Goal: Task Accomplishment & Management: Use online tool/utility

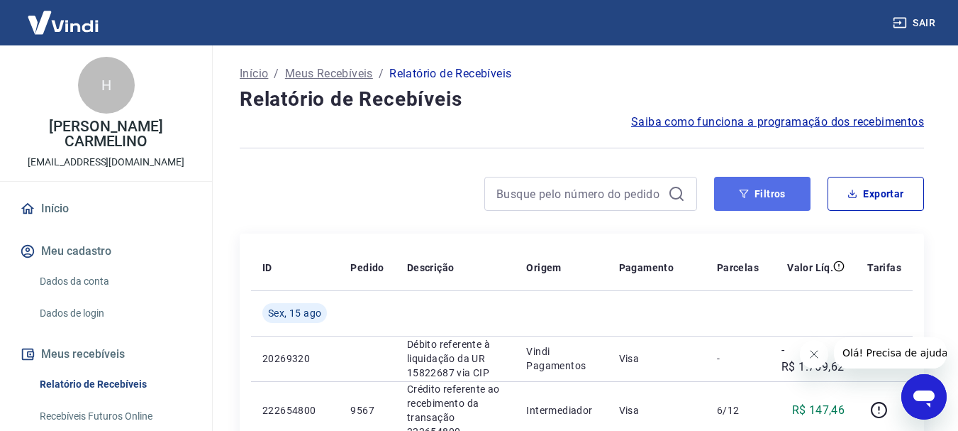
click at [769, 196] on button "Filtros" at bounding box center [762, 194] width 96 height 34
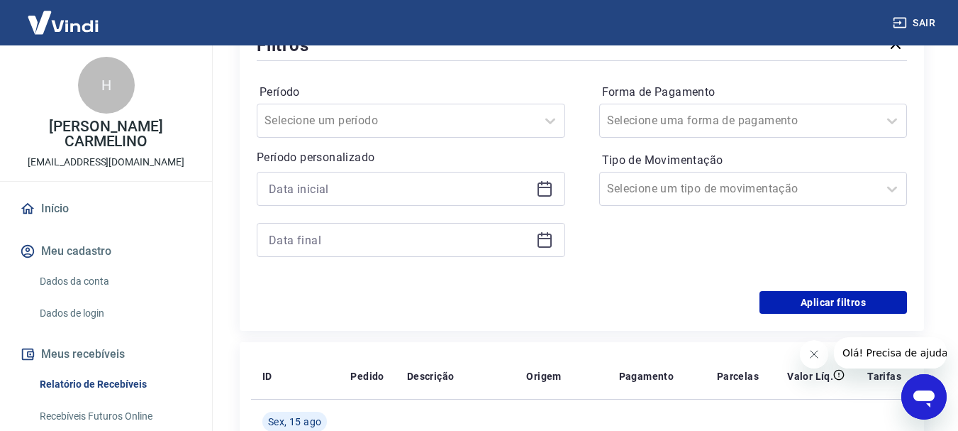
scroll to position [213, 0]
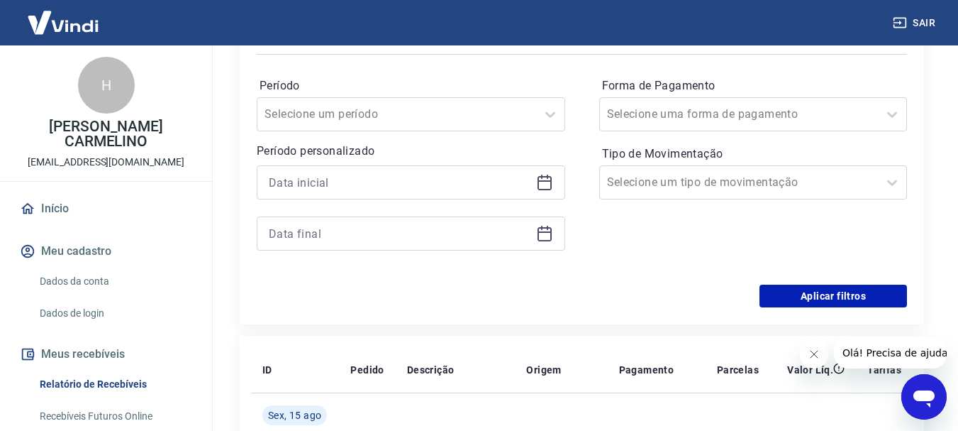
click at [405, 195] on div at bounding box center [411, 182] width 309 height 34
click at [384, 167] on div at bounding box center [411, 182] width 309 height 34
click at [380, 179] on input at bounding box center [400, 182] width 262 height 21
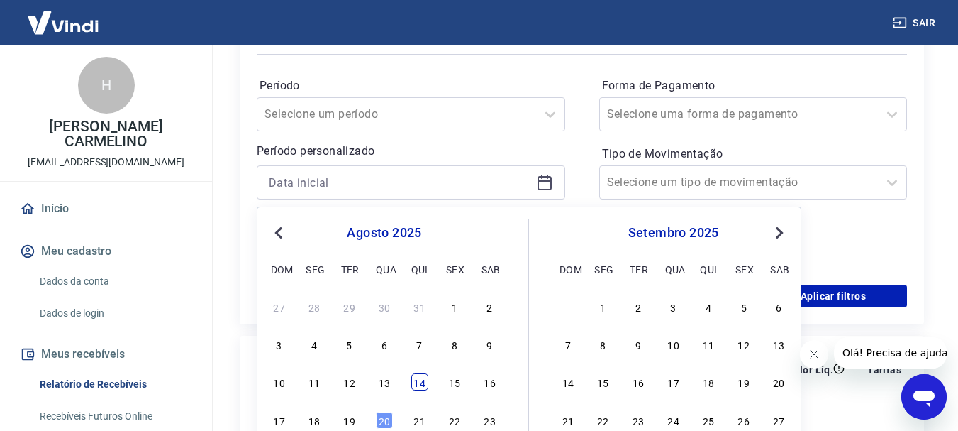
click at [423, 382] on div "14" at bounding box center [419, 381] width 17 height 17
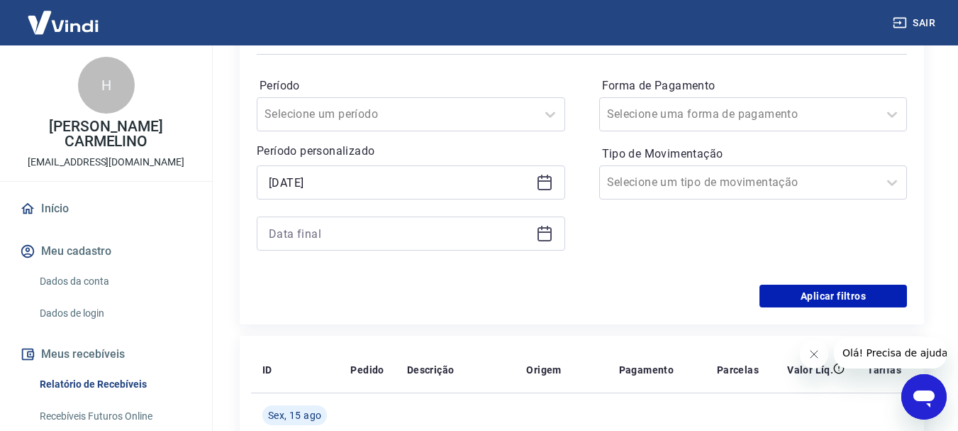
click at [547, 184] on icon at bounding box center [544, 182] width 17 height 17
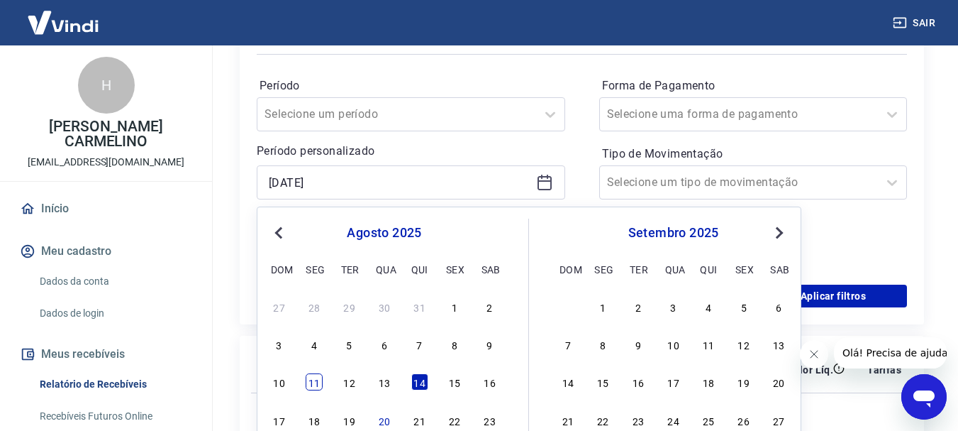
click at [317, 387] on div "11" at bounding box center [314, 381] width 17 height 17
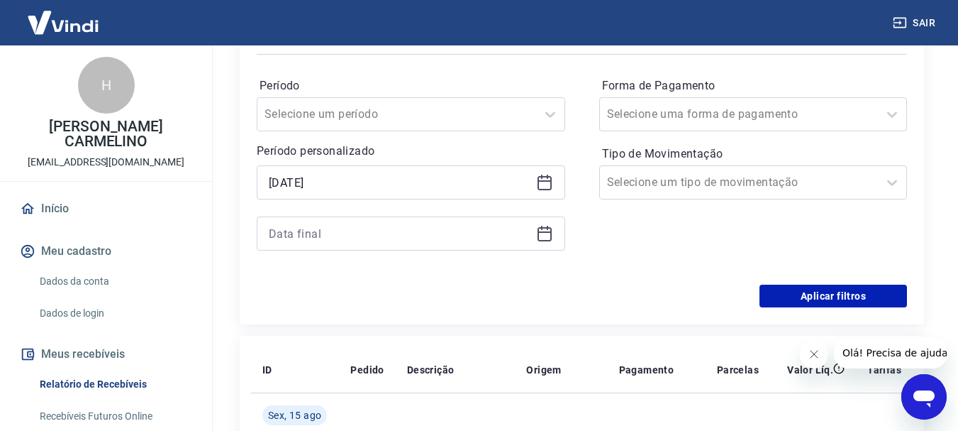
type input "11/08/2025"
click at [546, 233] on icon at bounding box center [544, 233] width 17 height 17
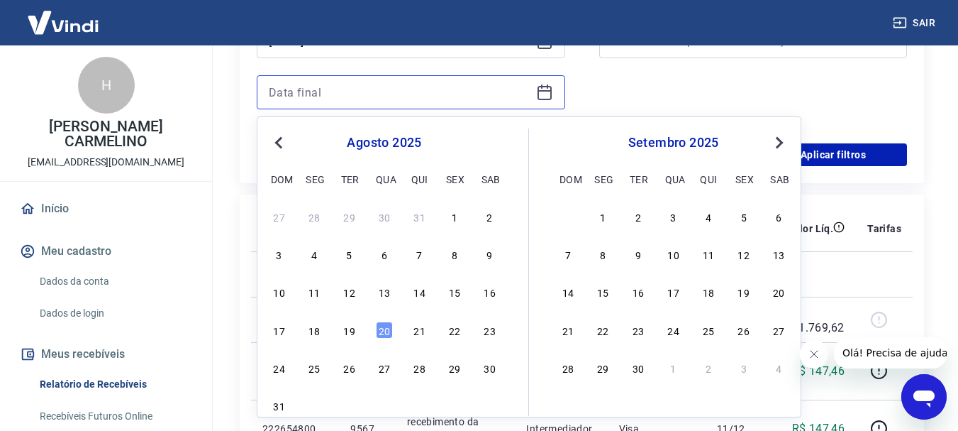
scroll to position [355, 0]
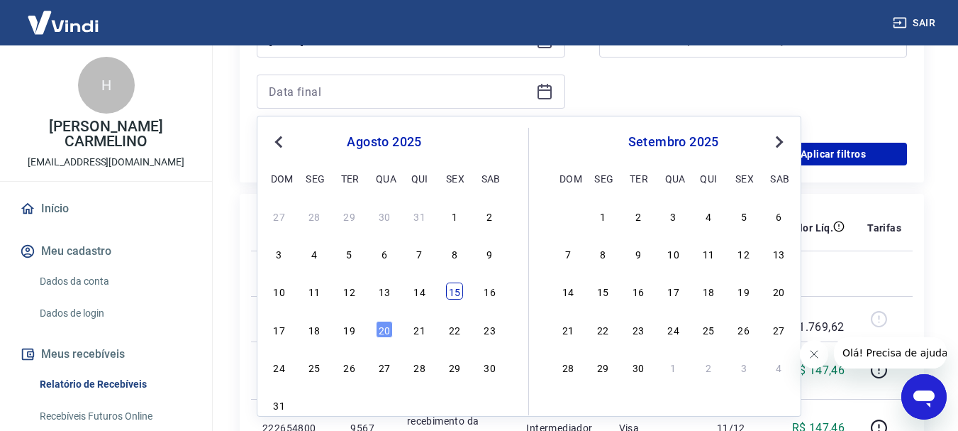
click at [450, 289] on div "15" at bounding box center [454, 290] width 17 height 17
click at [732, 79] on div "Forma de Pagamento Selecione uma forma de pagamento Tipo de Movimentação Seleci…" at bounding box center [753, 29] width 309 height 193
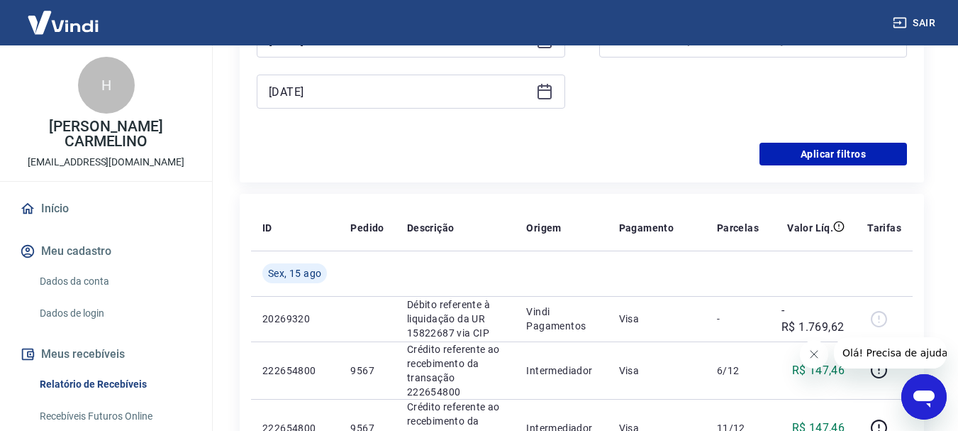
type input "15/08/2025"
click at [762, 162] on button "Aplicar filtros" at bounding box center [834, 154] width 148 height 23
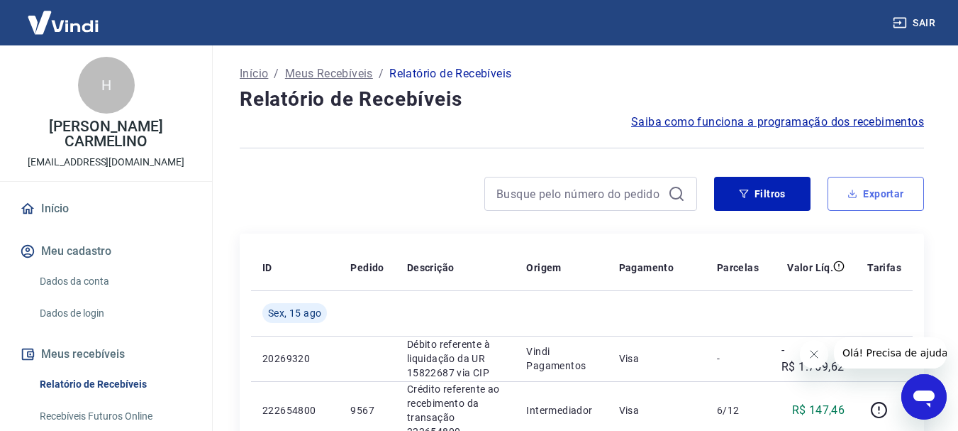
click at [899, 193] on button "Exportar" at bounding box center [876, 194] width 96 height 34
type input "11/08/2025"
type input "15/08/2025"
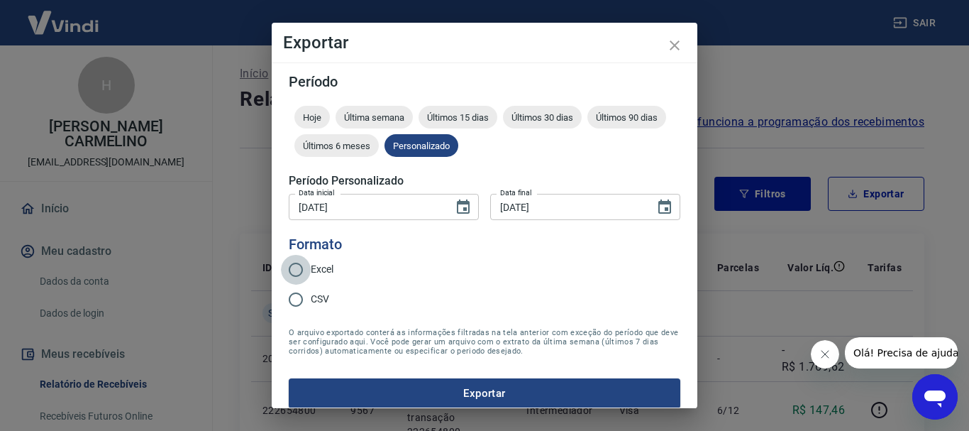
click at [297, 265] on input "Excel" at bounding box center [296, 270] width 30 height 30
radio input "true"
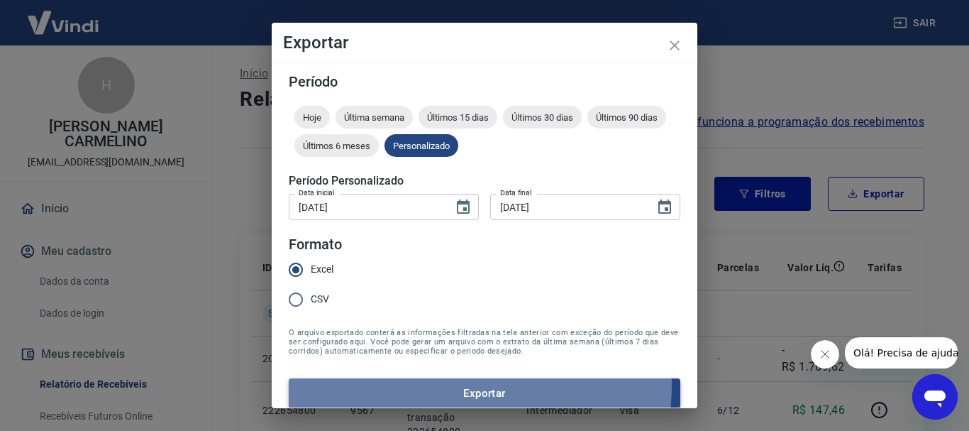
click at [466, 385] on button "Exportar" at bounding box center [484, 393] width 391 height 30
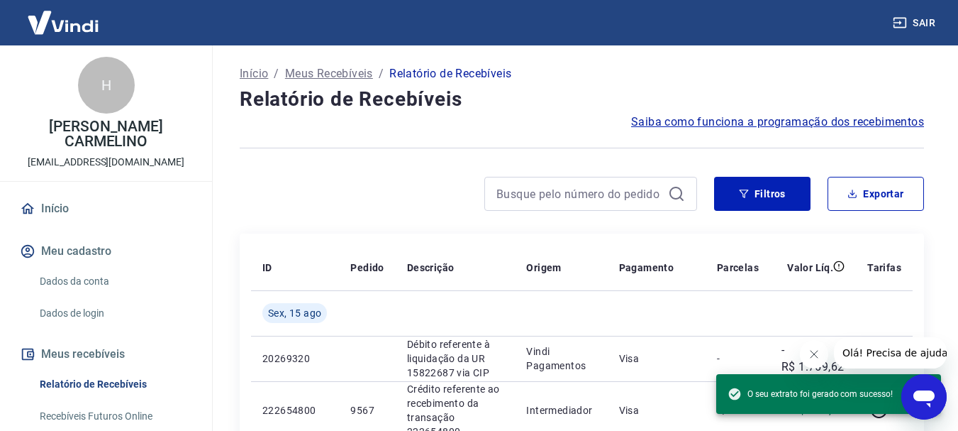
click at [554, 102] on h4 "Relatório de Recebíveis" at bounding box center [582, 99] width 684 height 28
